Goal: Information Seeking & Learning: Learn about a topic

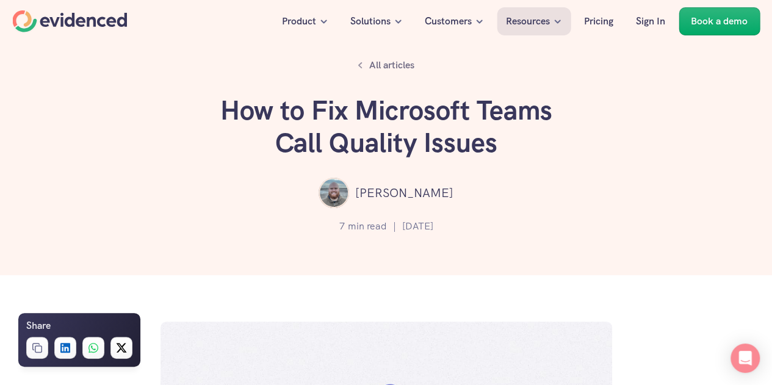
scroll to position [1, 0]
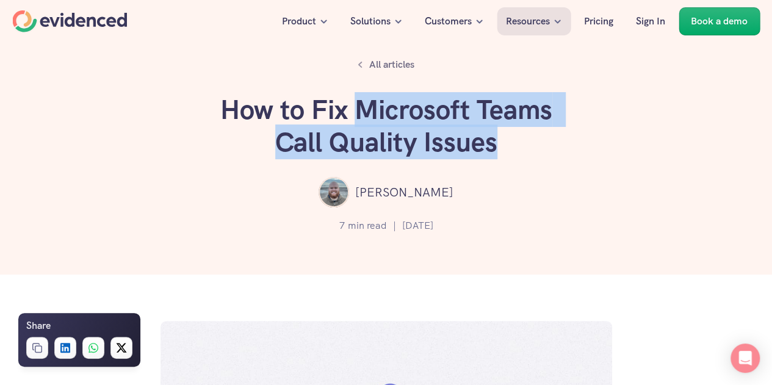
drag, startPoint x: 357, startPoint y: 106, endPoint x: 494, endPoint y: 161, distance: 147.4
click at [494, 161] on div "All articles How to Fix Microsoft Teams Call Quality Issues [PERSON_NAME] 7 min…" at bounding box center [386, 137] width 772 height 276
copy h1 "Microsoft Teams Call Quality Issues"
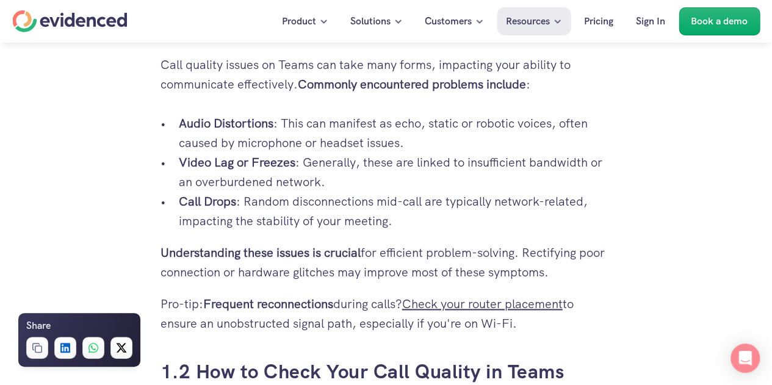
scroll to position [804, 0]
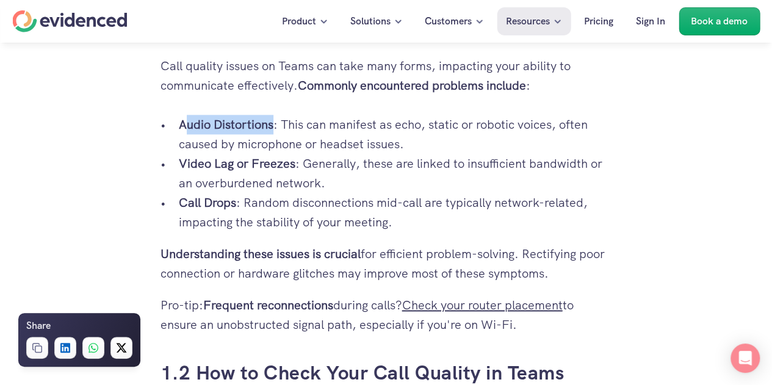
drag, startPoint x: 275, startPoint y: 126, endPoint x: 183, endPoint y: 123, distance: 92.9
click at [183, 123] on p "Audio Distortions : This can manifest as echo, static or robotic voices, often …" at bounding box center [396, 134] width 434 height 39
copy strong "udio Distortions"
click at [267, 118] on strong "Audio Distortions" at bounding box center [226, 125] width 95 height 16
drag, startPoint x: 277, startPoint y: 123, endPoint x: 181, endPoint y: 121, distance: 95.9
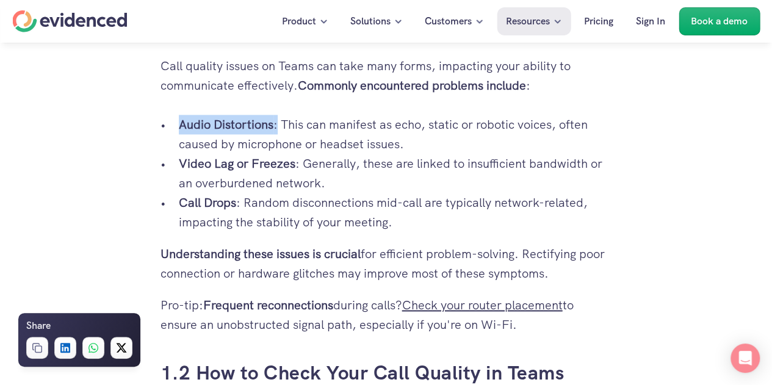
click at [181, 121] on p "Audio Distortions : This can manifest as echo, static or robotic voices, often …" at bounding box center [396, 134] width 434 height 39
copy p "Audio Distortions :"
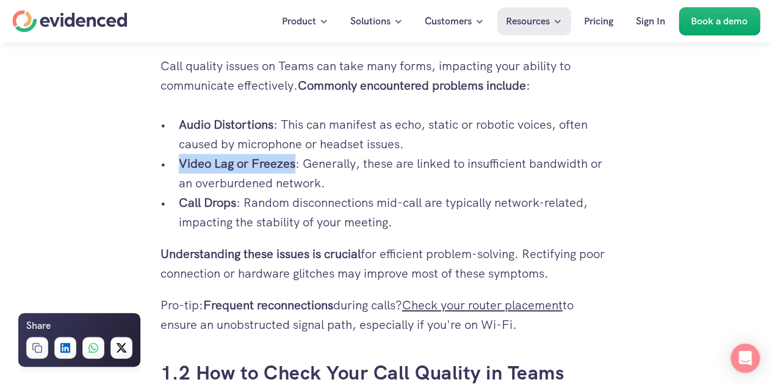
drag, startPoint x: 294, startPoint y: 164, endPoint x: 181, endPoint y: 167, distance: 113.0
click at [181, 167] on strong "Video Lag or Freezes" at bounding box center [237, 164] width 117 height 16
copy strong "Video Lag or Freezes"
drag, startPoint x: 237, startPoint y: 205, endPoint x: 178, endPoint y: 205, distance: 58.6
click at [179, 205] on p "Call Drops : Random disconnections mid-call are typically network-related, impa…" at bounding box center [396, 212] width 434 height 39
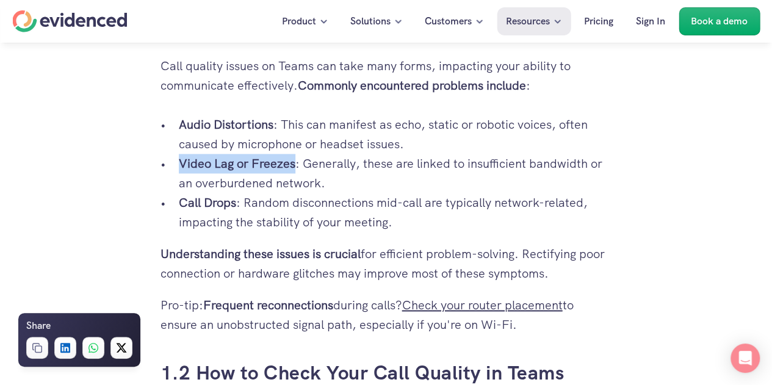
copy strong "Call Drops"
click at [179, 205] on strong "Call Drops" at bounding box center [207, 203] width 57 height 16
